Goal: Task Accomplishment & Management: Manage account settings

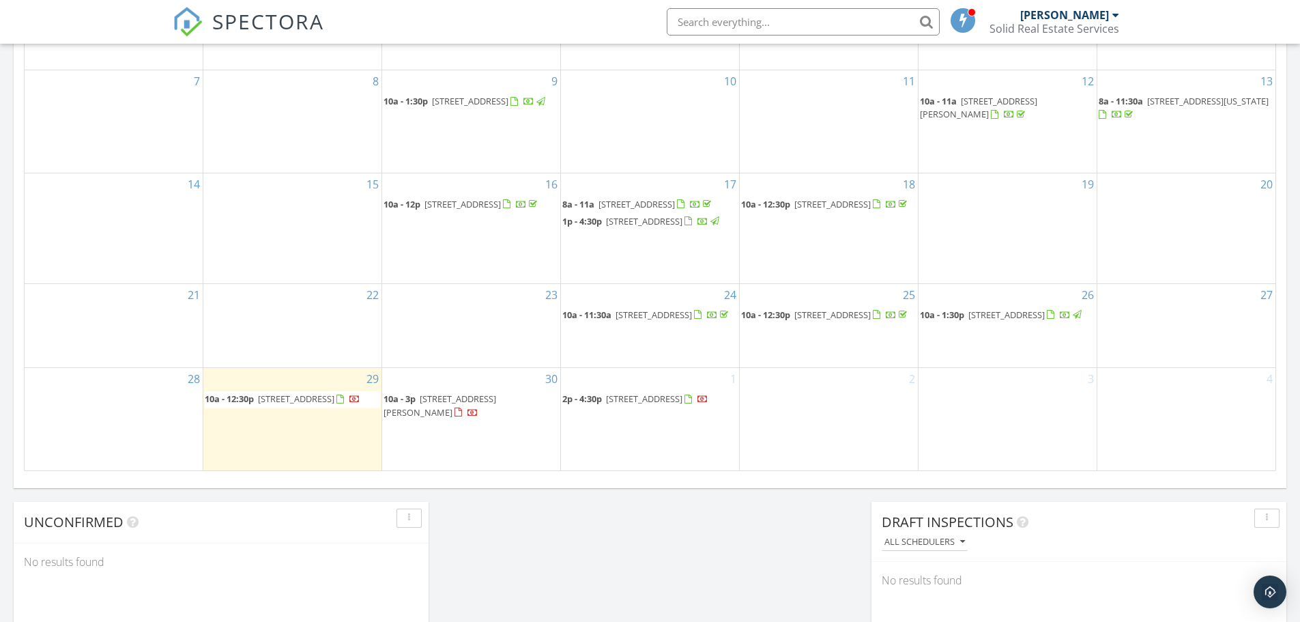
scroll to position [1264, 1322]
drag, startPoint x: 0, startPoint y: 0, endPoint x: 300, endPoint y: 429, distance: 523.1
click at [300, 406] on span "10a - 12:30p 8652 E Dove Field Dr, Nampa 83687" at bounding box center [283, 400] width 156 height 14
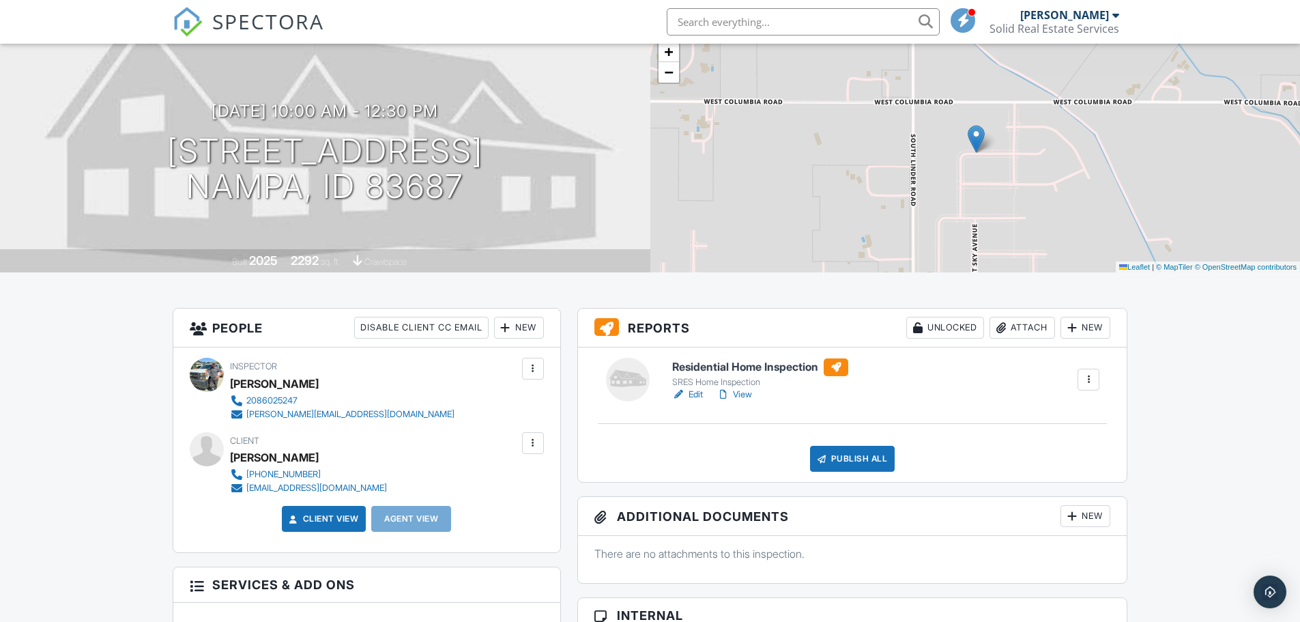
scroll to position [68, 0]
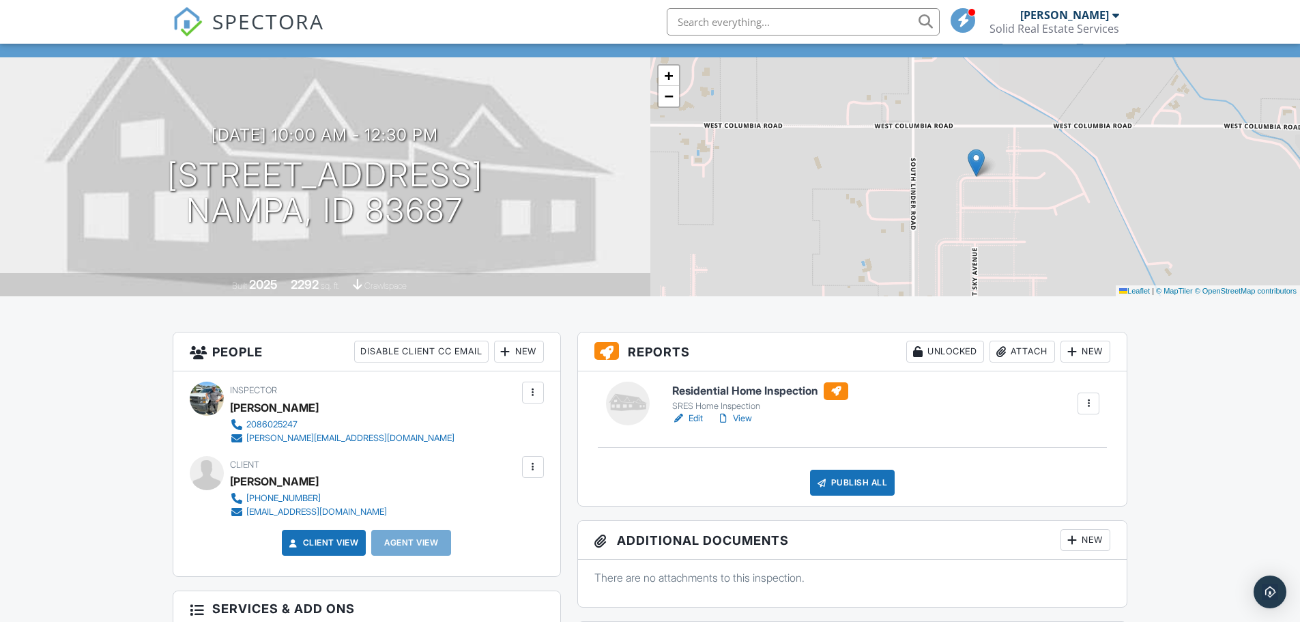
click at [279, 20] on span "SPECTORA" at bounding box center [268, 21] width 112 height 29
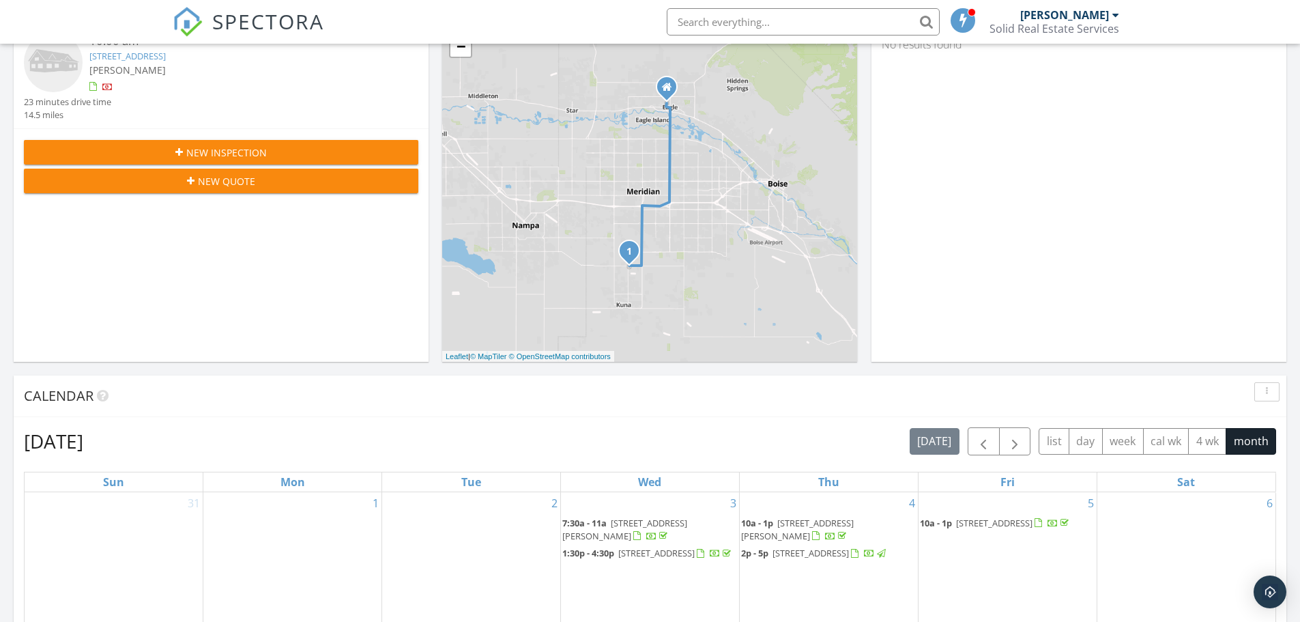
scroll to position [273, 0]
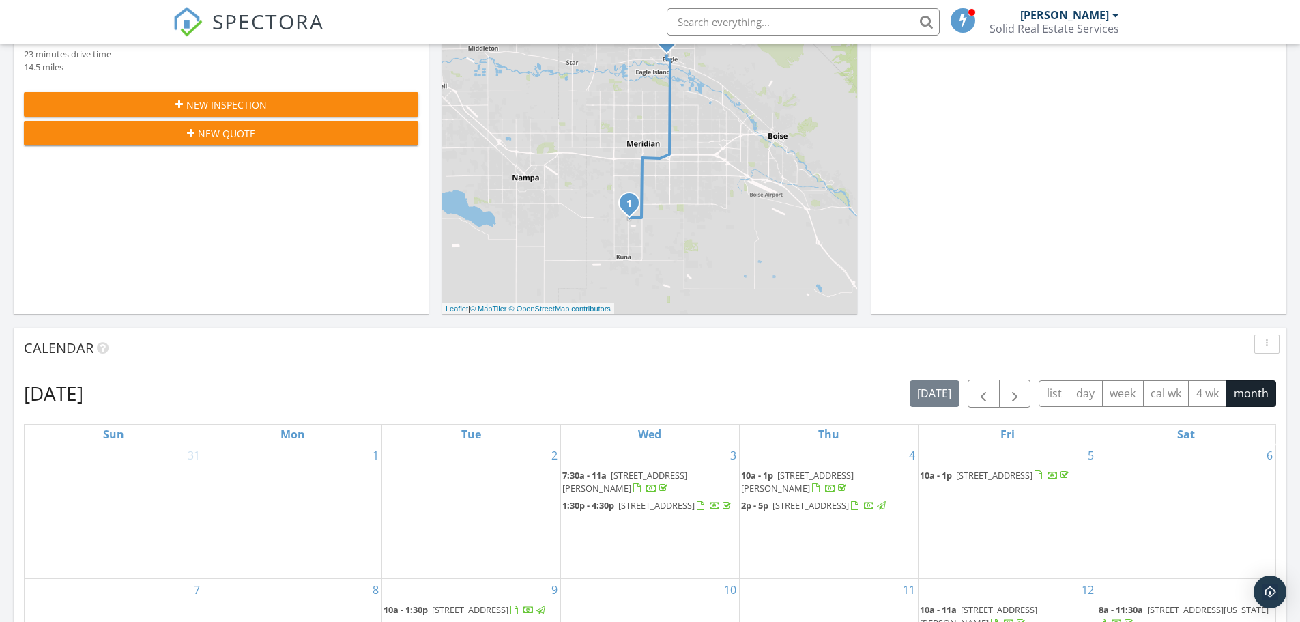
click at [627, 200] on icon "1" at bounding box center [629, 204] width 5 height 10
